Goal: Navigation & Orientation: Find specific page/section

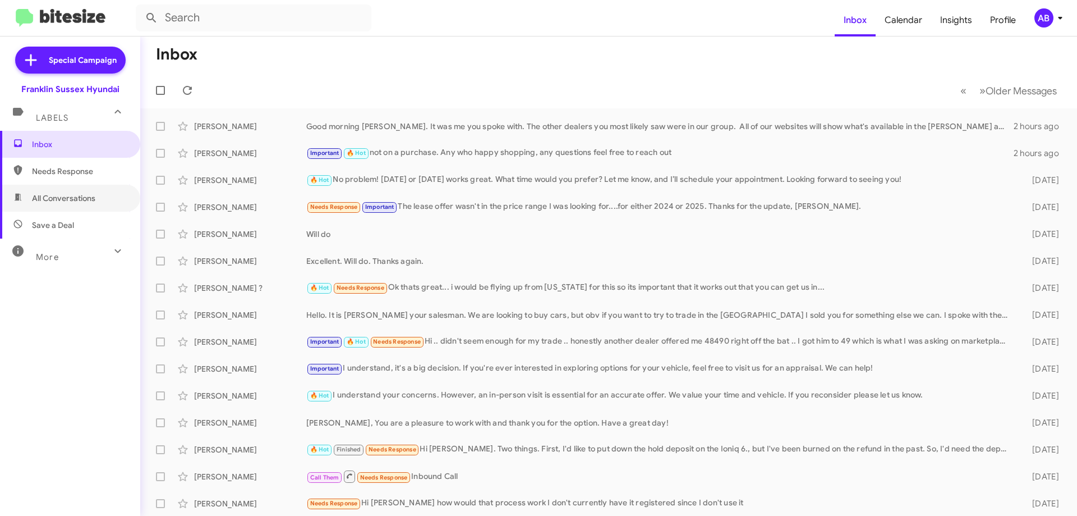
click at [95, 204] on span "All Conversations" at bounding box center [70, 198] width 140 height 27
type input "in:all-conversations"
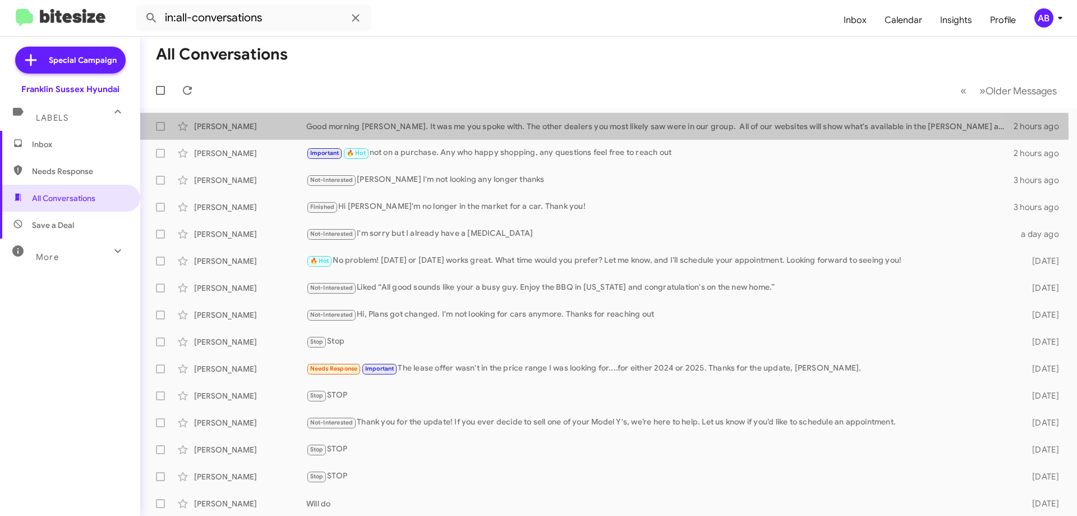
click at [324, 133] on div "[PERSON_NAME] Good morning [PERSON_NAME]. It was me you spoke with. The other d…" at bounding box center [608, 126] width 919 height 22
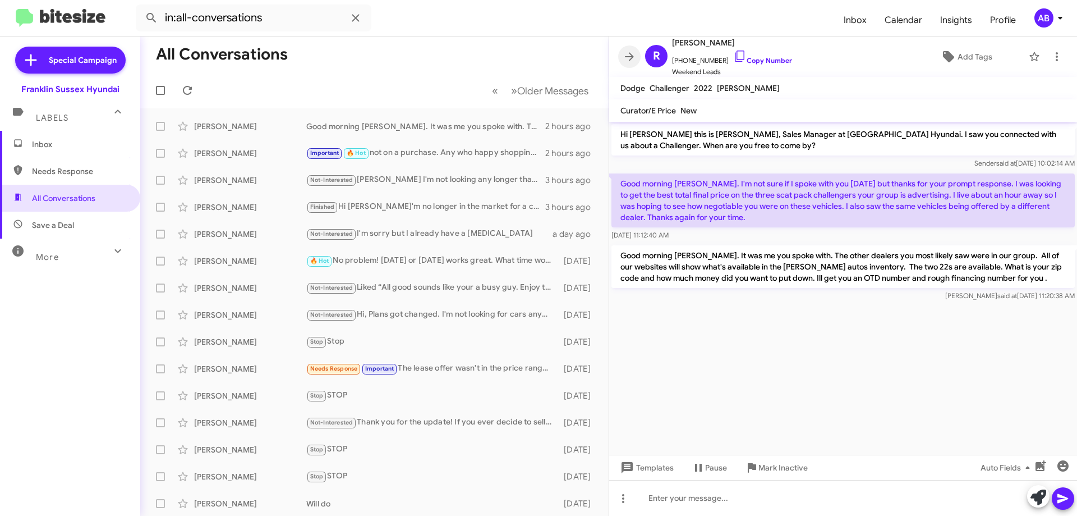
click at [632, 57] on icon at bounding box center [629, 56] width 9 height 8
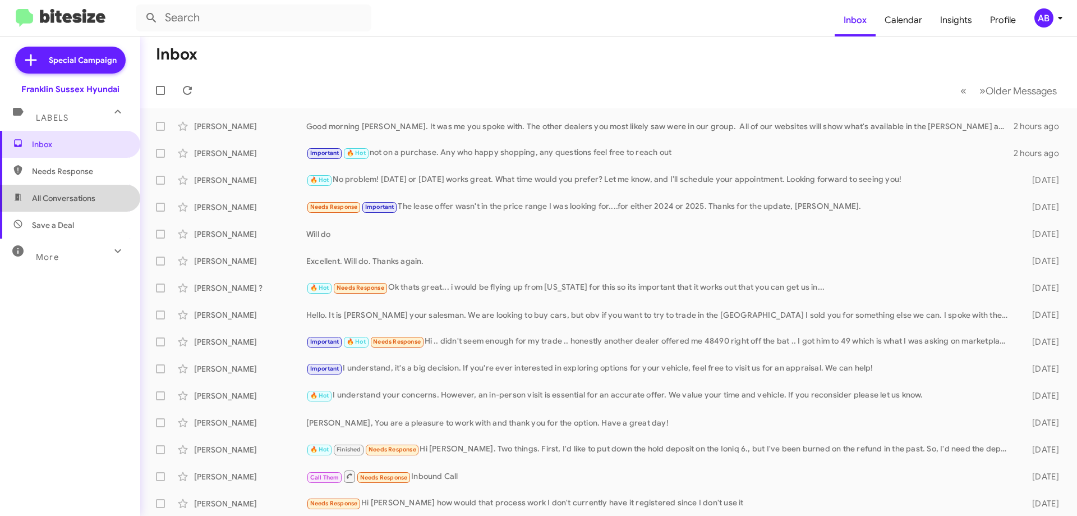
click at [94, 196] on span "All Conversations" at bounding box center [63, 197] width 63 height 11
type input "in:all-conversations"
click at [89, 189] on span "All Conversations" at bounding box center [70, 198] width 140 height 27
type input "in:all-conversations"
click at [918, 15] on span "Calendar" at bounding box center [904, 20] width 56 height 33
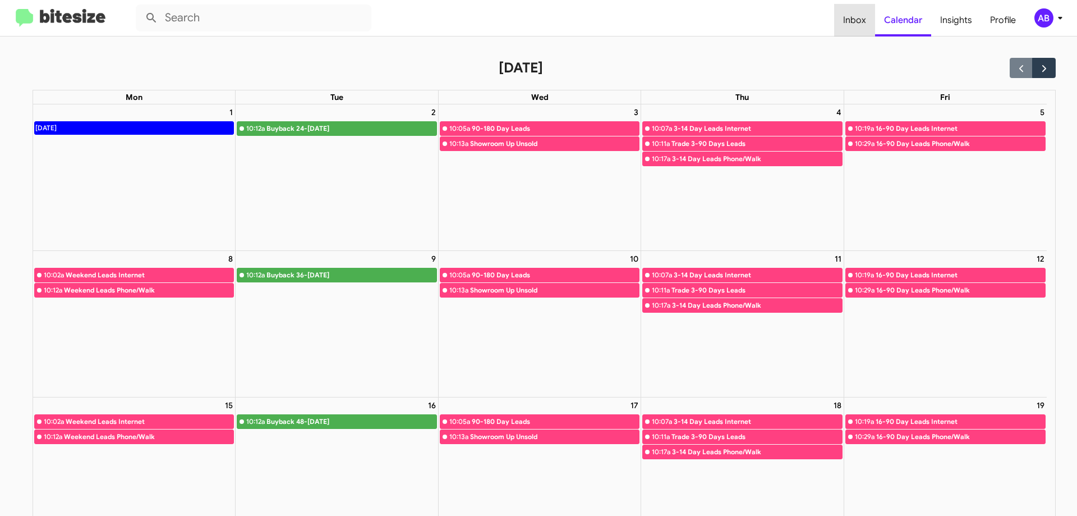
click at [860, 28] on span "Inbox" at bounding box center [854, 20] width 41 height 33
